Goal: Task Accomplishment & Management: Complete application form

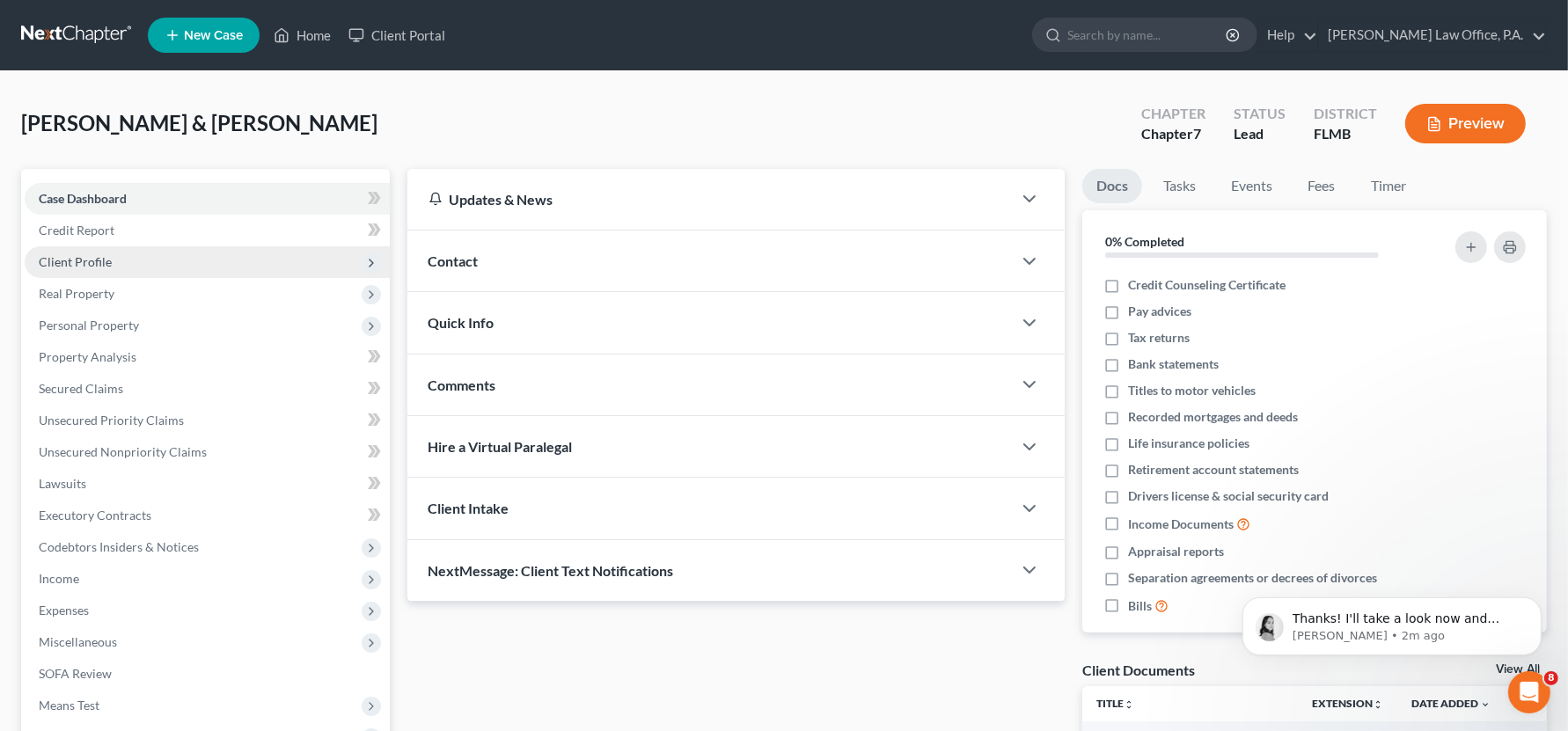
click at [139, 255] on span "Client Profile" at bounding box center [207, 262] width 365 height 32
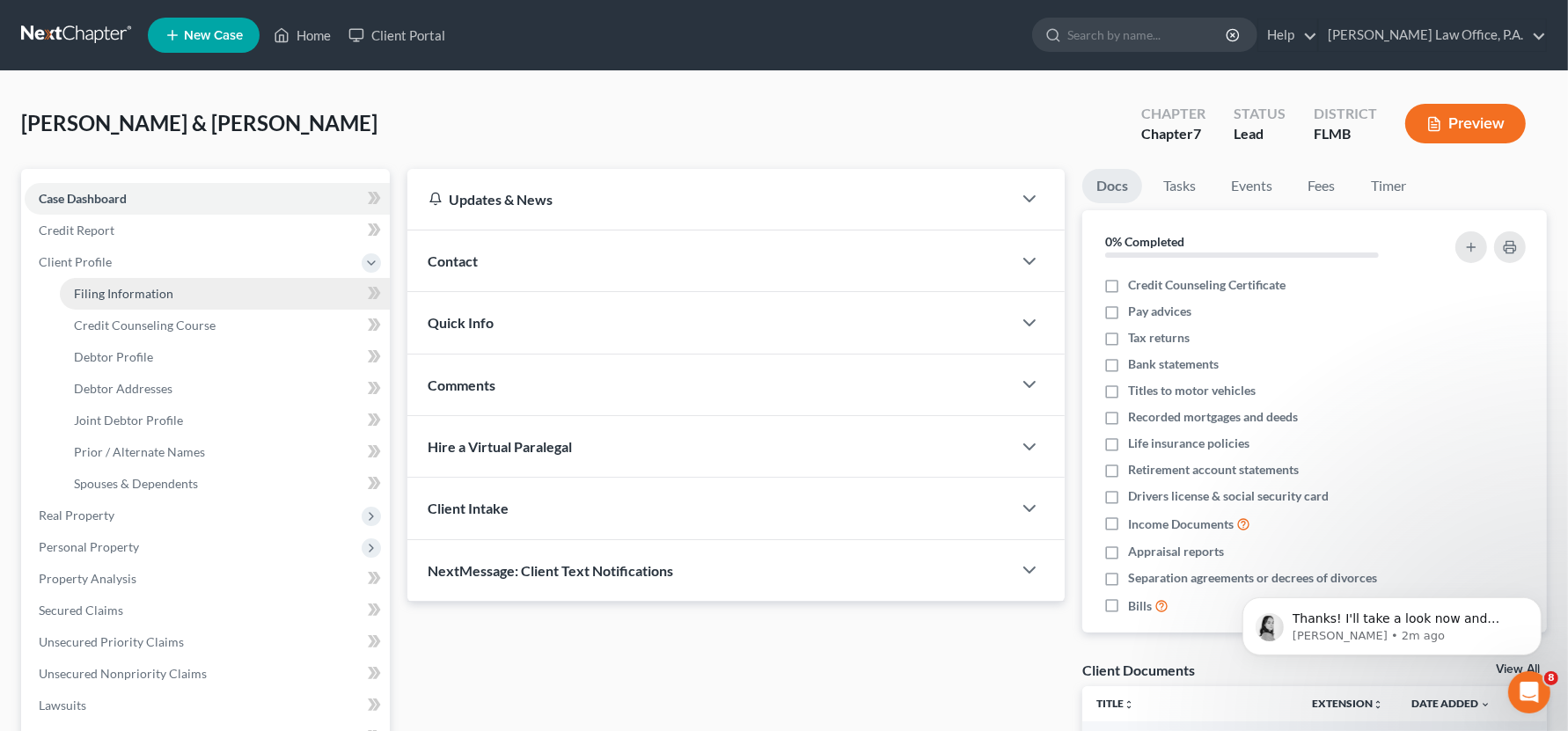
click at [150, 295] on span "Filing Information" at bounding box center [124, 293] width 99 height 15
select select "1"
select select "0"
select select "9"
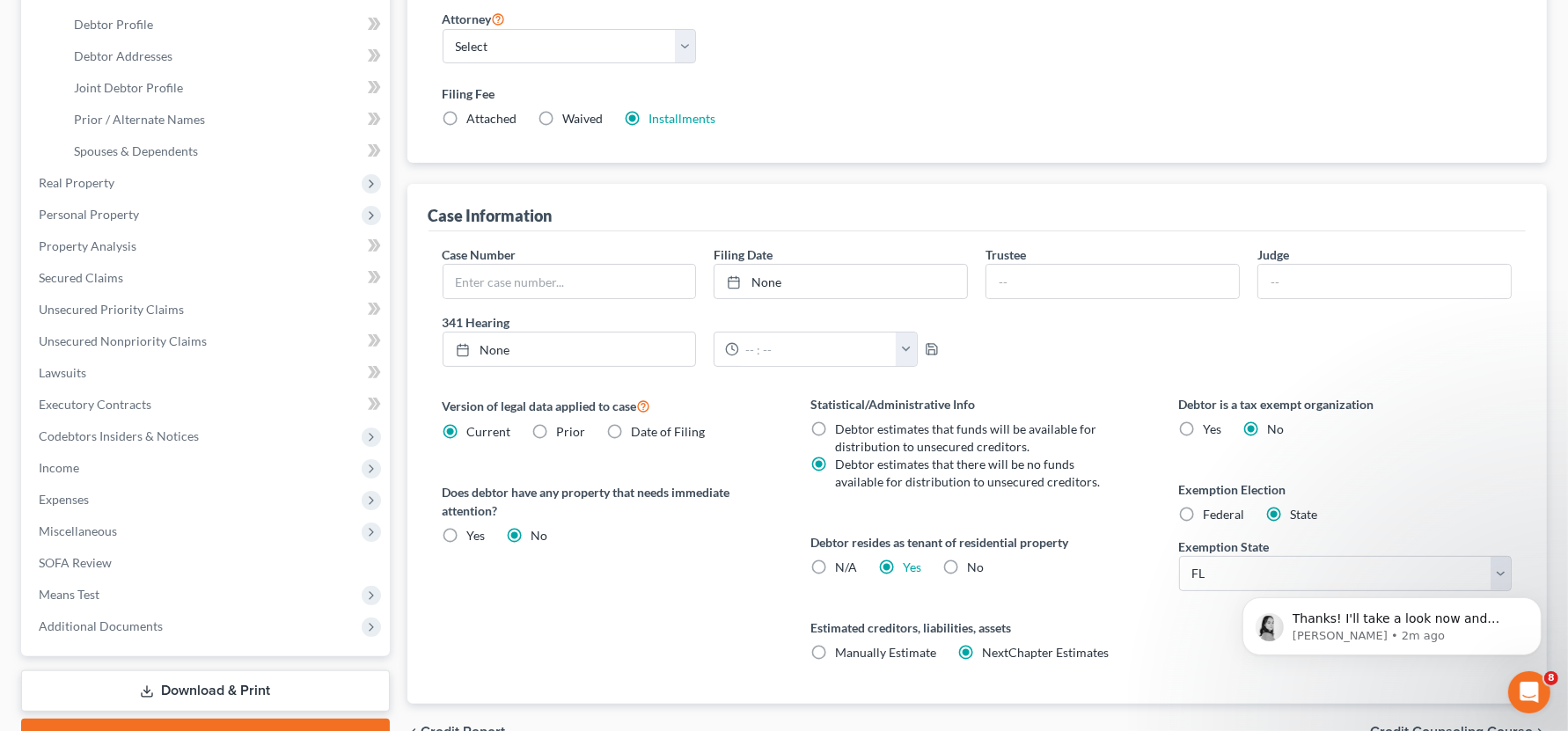
scroll to position [335, 0]
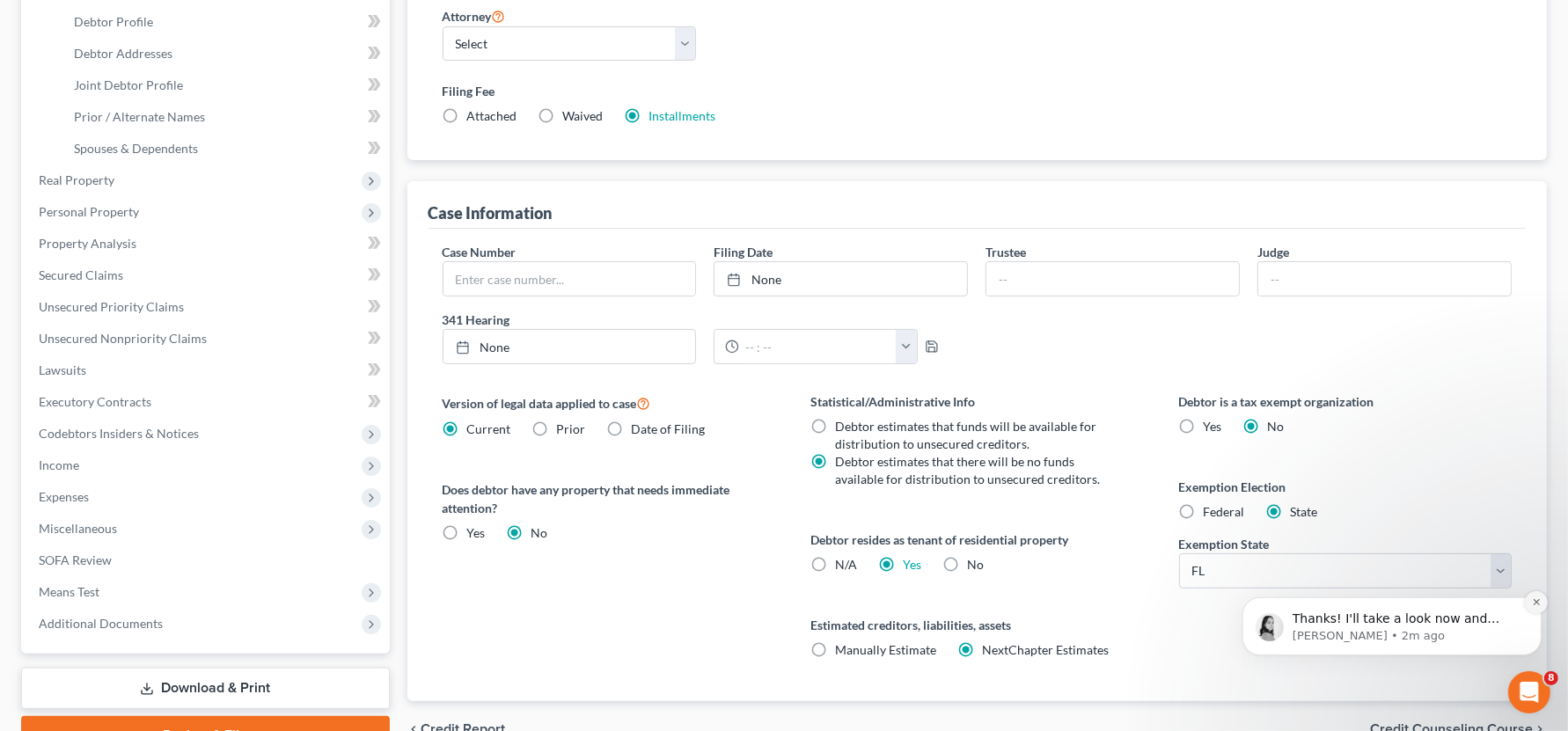
click at [1534, 603] on icon "Dismiss notification" at bounding box center [1535, 601] width 6 height 6
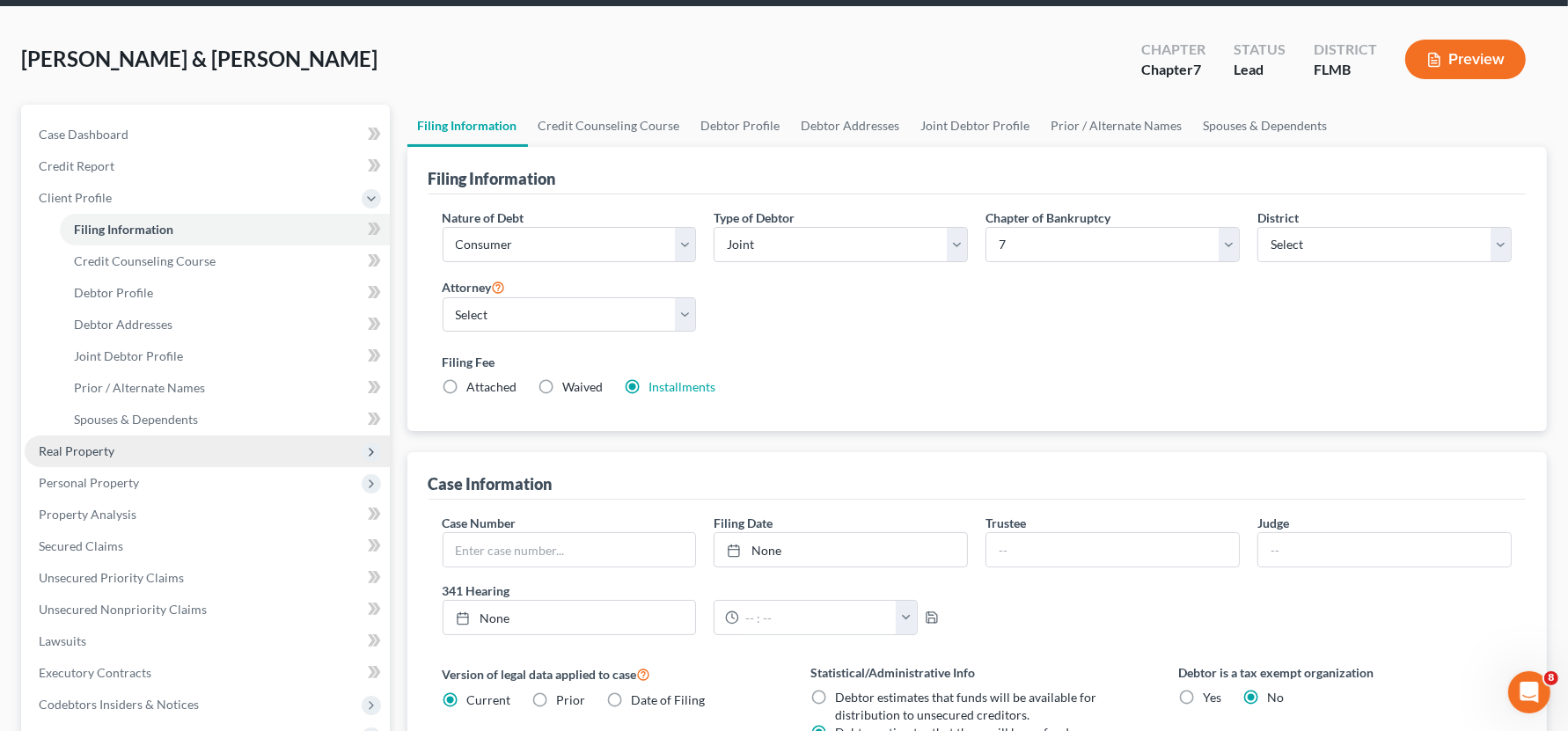
scroll to position [66, 0]
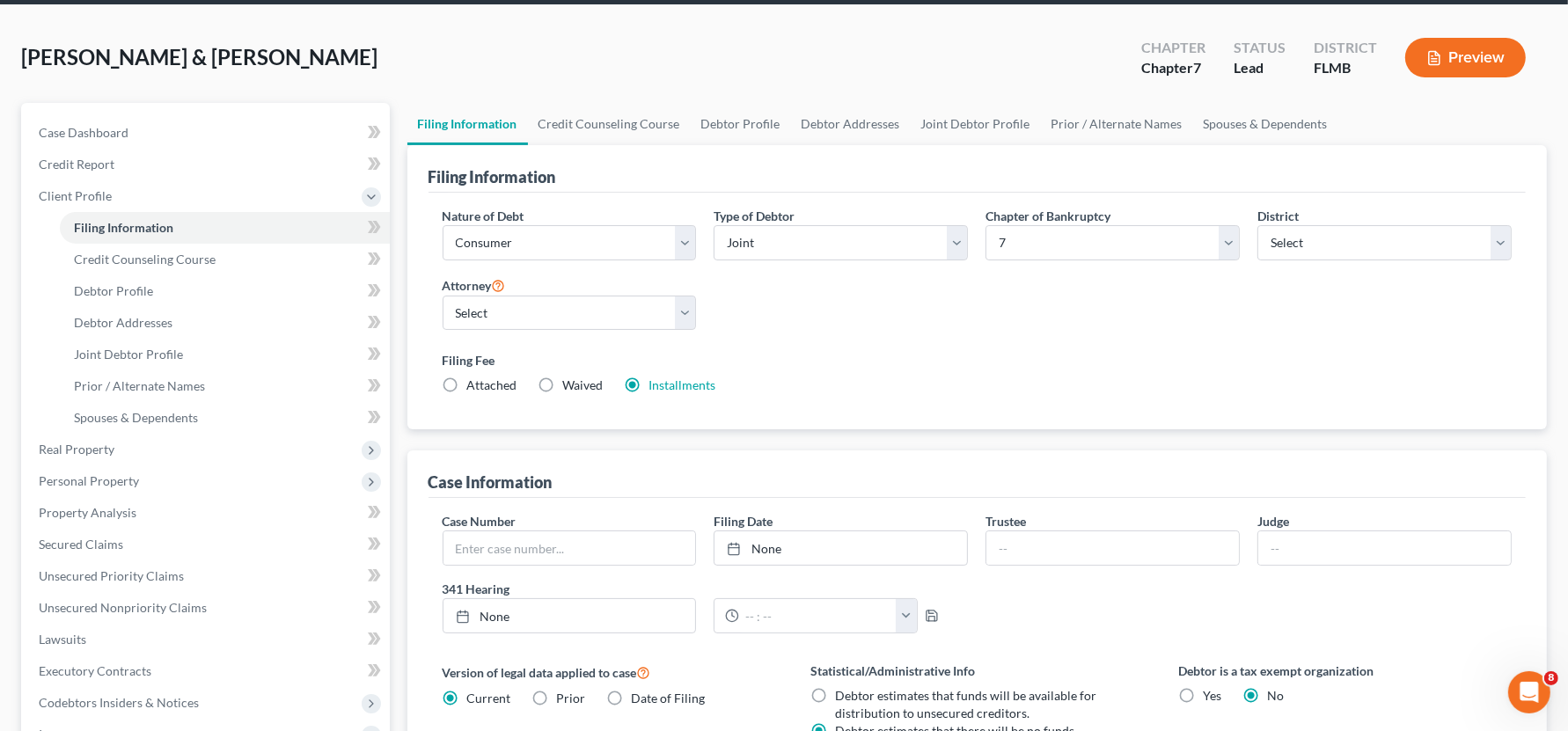
click at [1475, 57] on button "Preview" at bounding box center [1465, 57] width 121 height 39
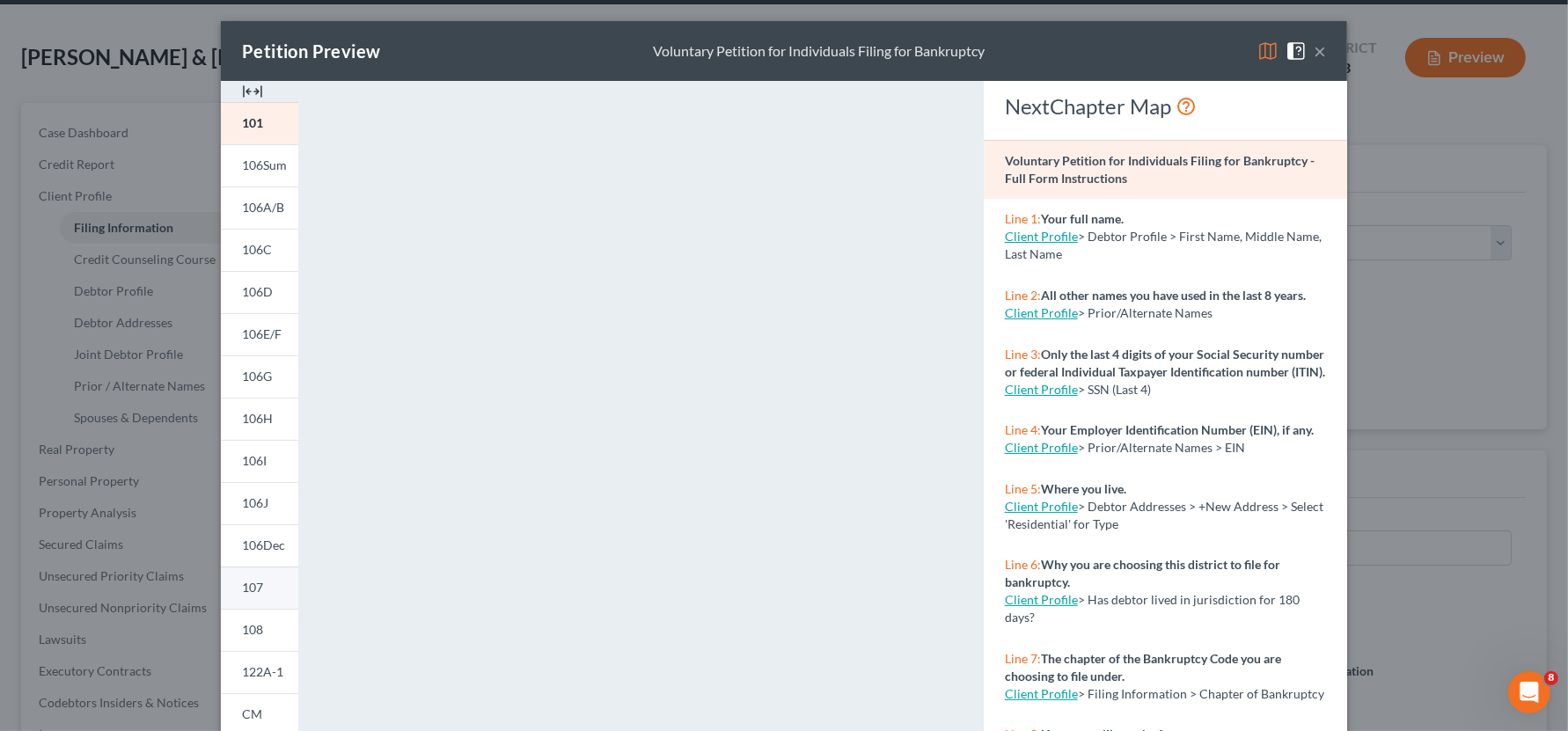
click at [264, 587] on link "107" at bounding box center [259, 587] width 77 height 42
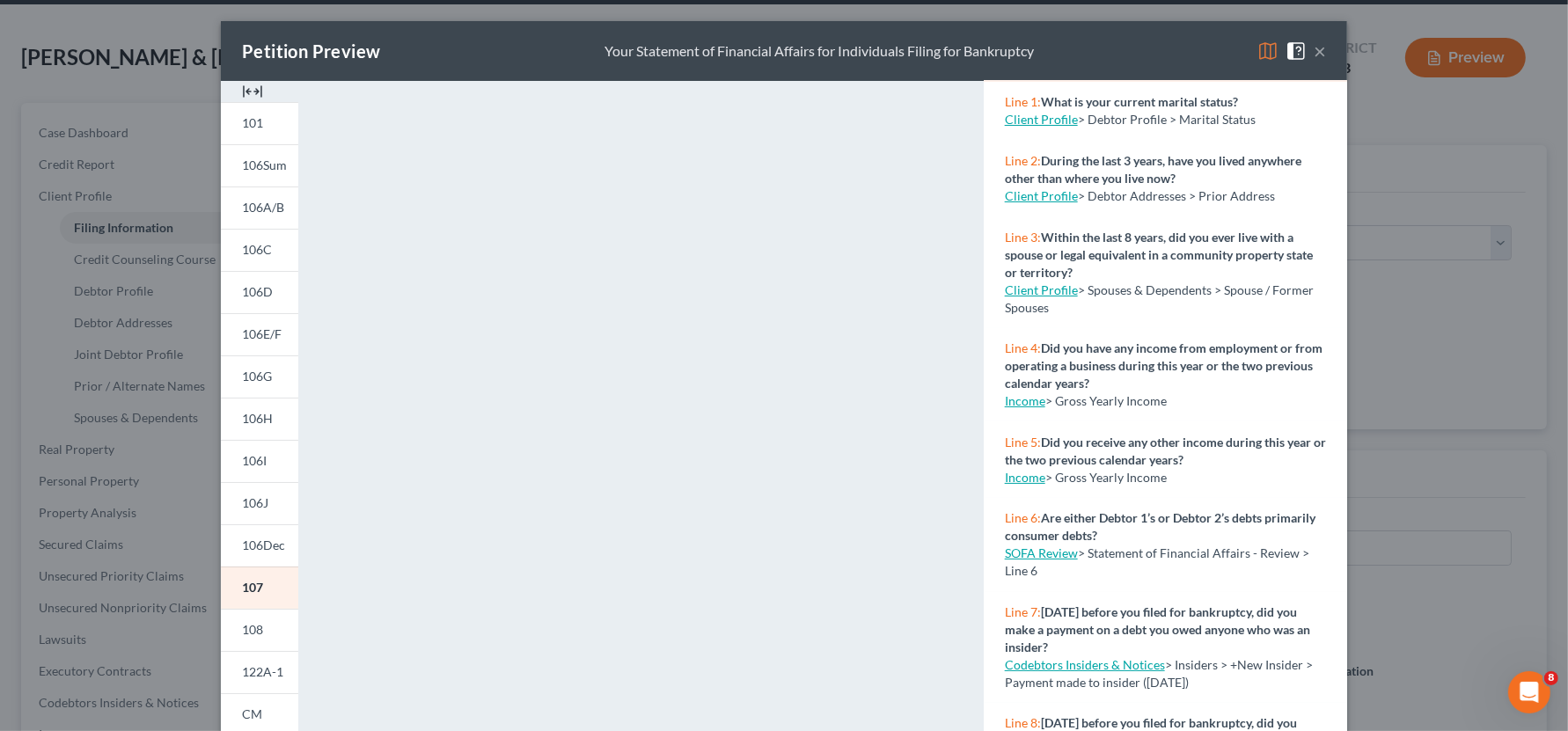
scroll to position [171, 0]
